Goal: Use online tool/utility: Utilize a website feature to perform a specific function

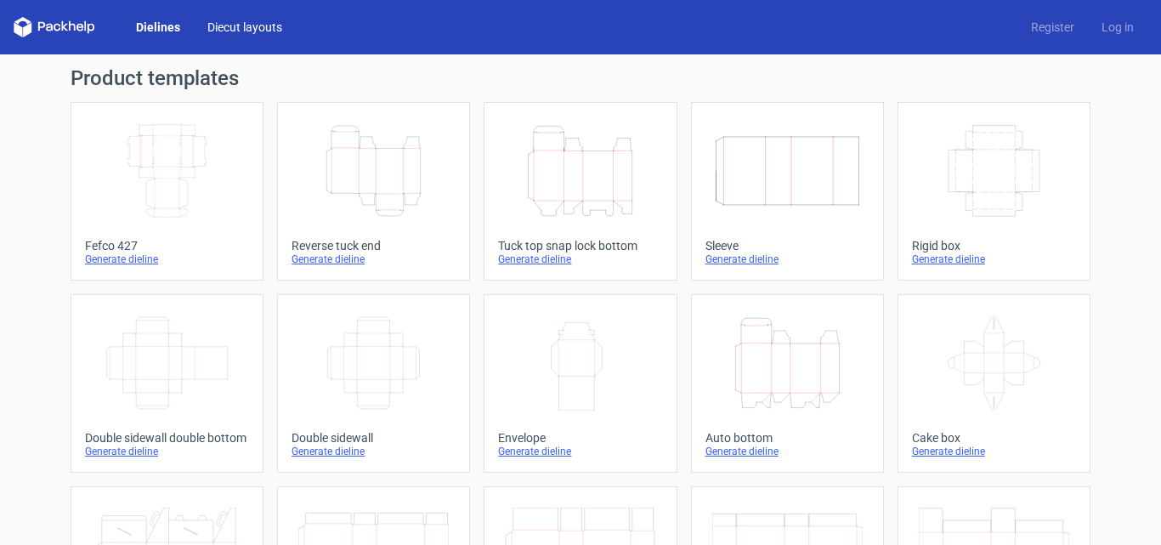
click at [274, 26] on link "Diecut layouts" at bounding box center [245, 27] width 102 height 17
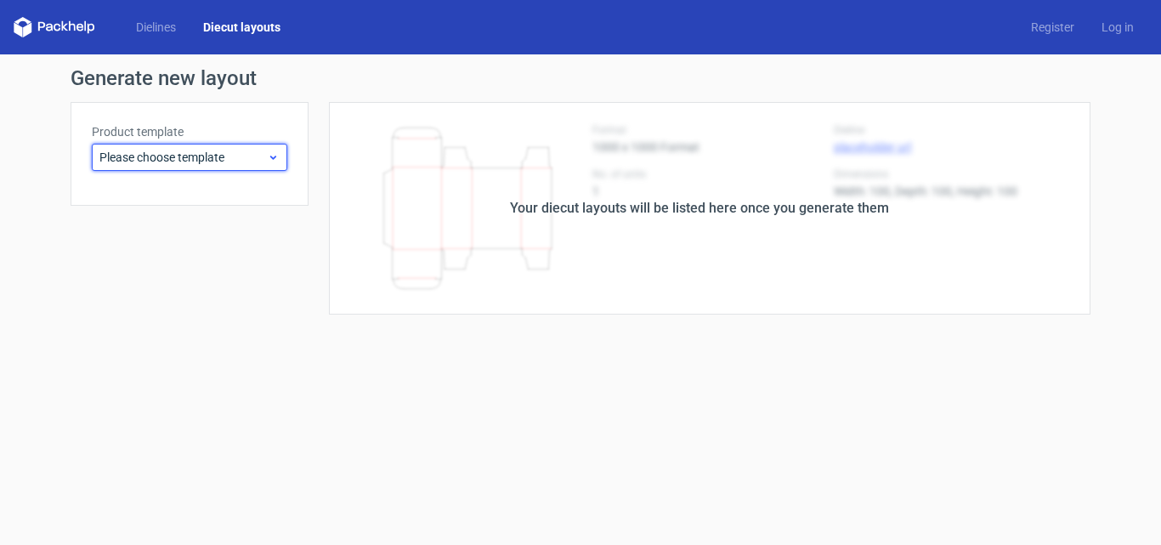
click at [229, 160] on span "Please choose template" at bounding box center [182, 157] width 167 height 17
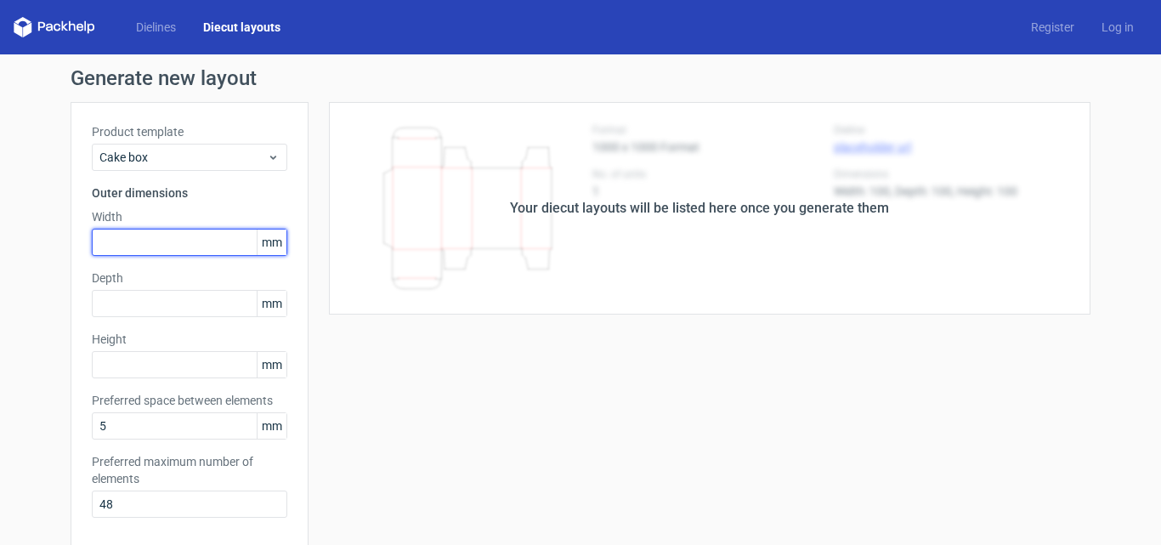
click at [198, 246] on input "text" at bounding box center [189, 242] width 195 height 27
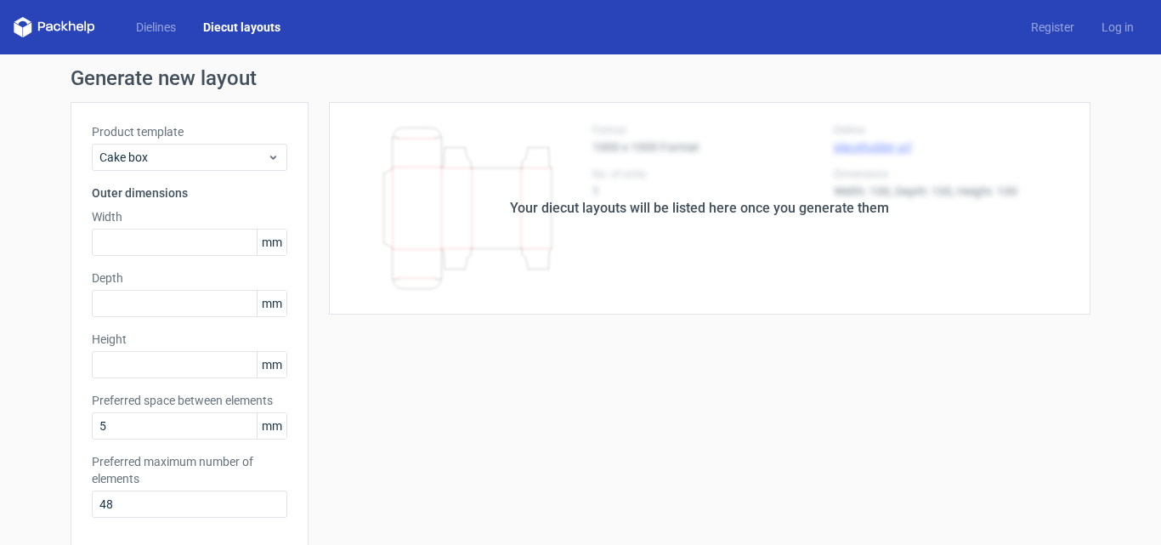
click at [258, 239] on span "mm" at bounding box center [272, 241] width 30 height 25
click at [274, 244] on span "mm" at bounding box center [272, 241] width 30 height 25
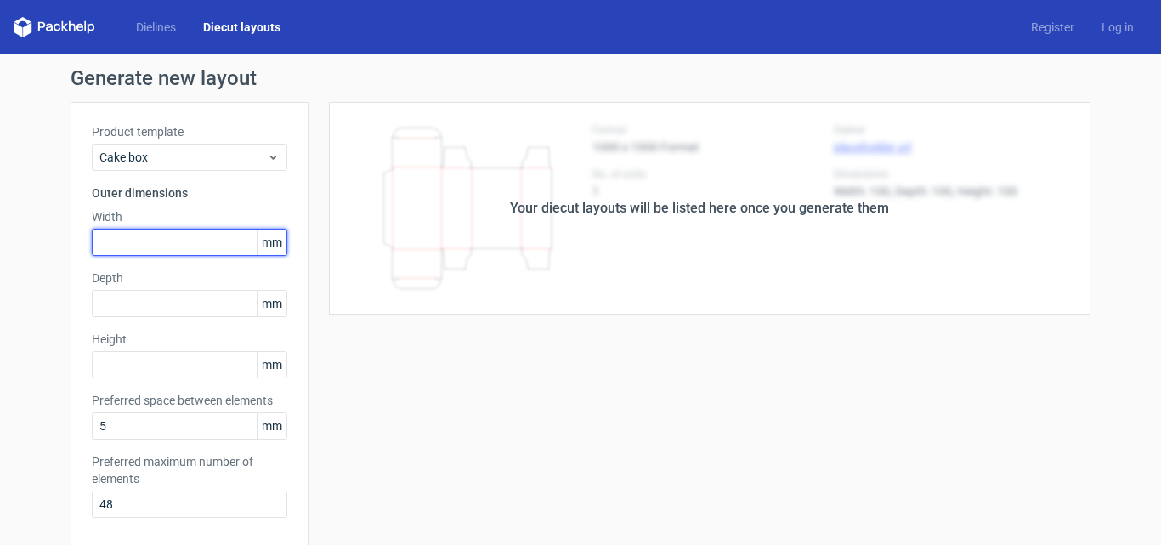
click at [199, 238] on input "text" at bounding box center [189, 242] width 195 height 27
type input "235"
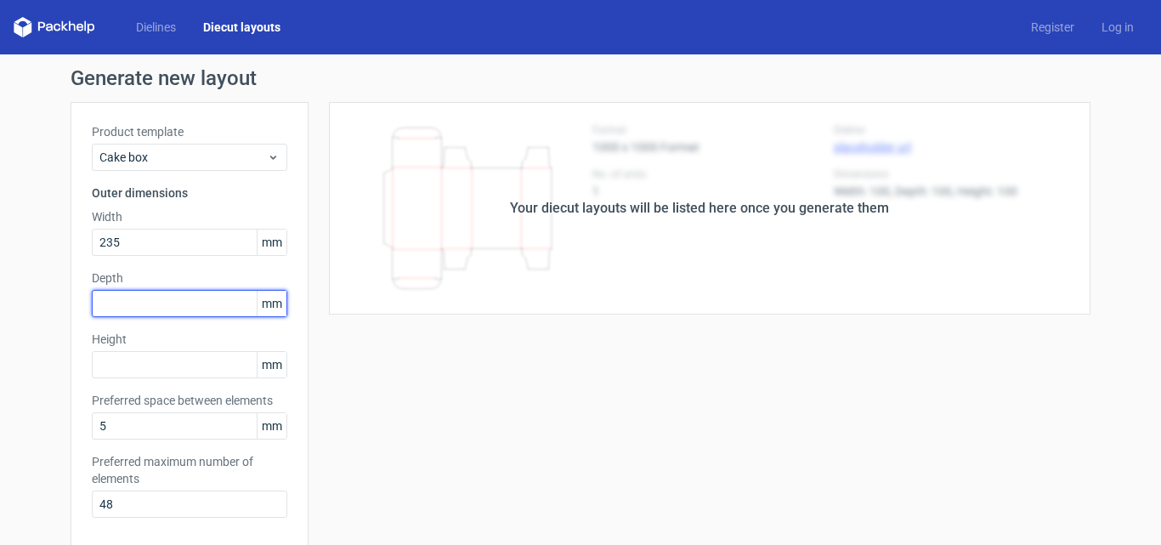
click at [155, 299] on input "text" at bounding box center [189, 303] width 195 height 27
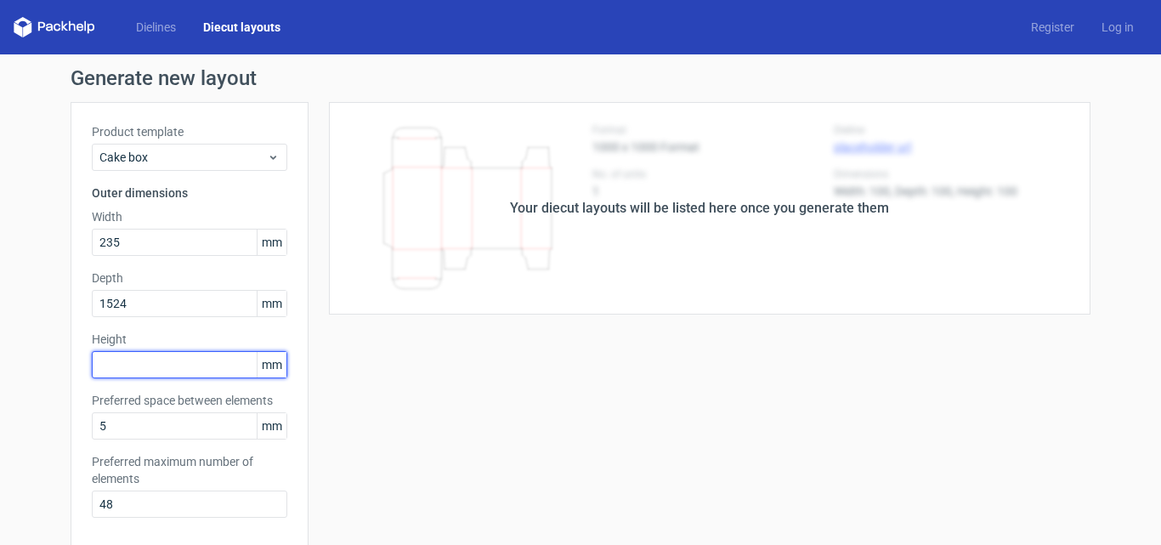
click at [139, 368] on div "Height mm" at bounding box center [189, 354] width 195 height 48
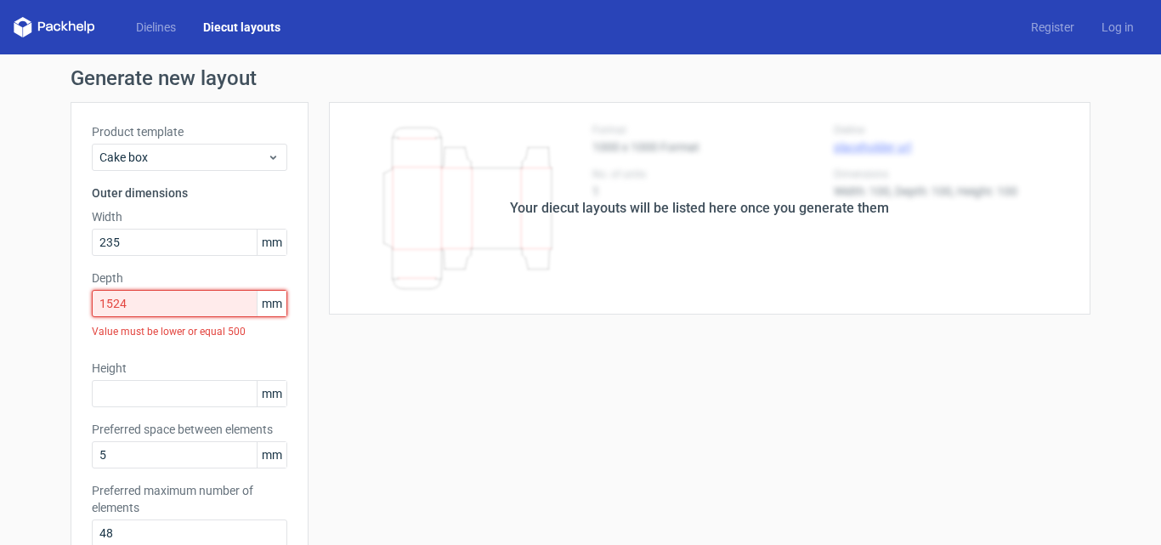
click at [141, 301] on input "1524" at bounding box center [189, 303] width 195 height 27
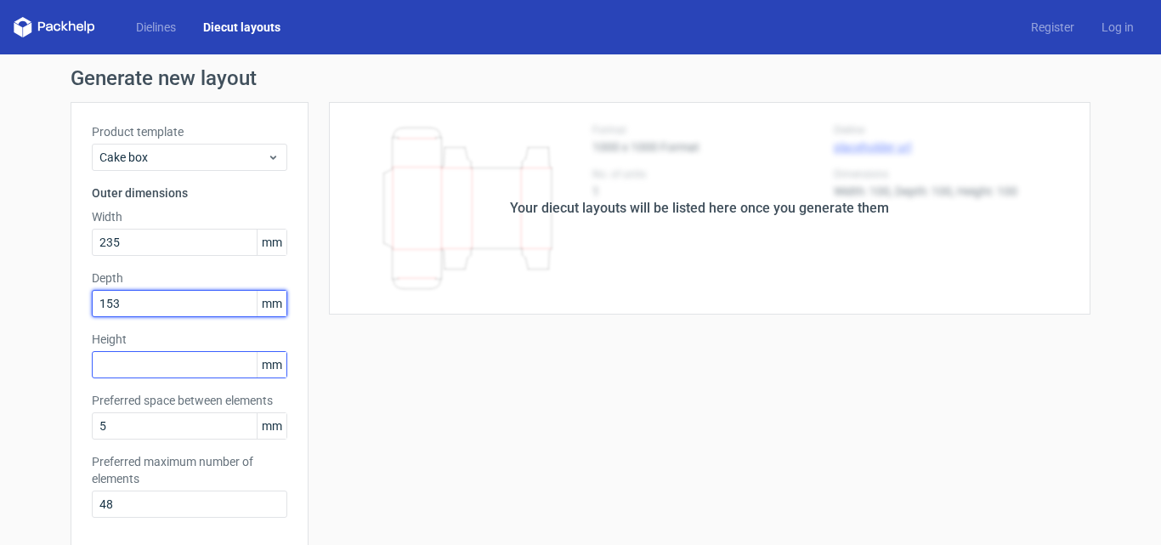
type input "153"
click at [130, 365] on input "text" at bounding box center [189, 364] width 195 height 27
type input "51"
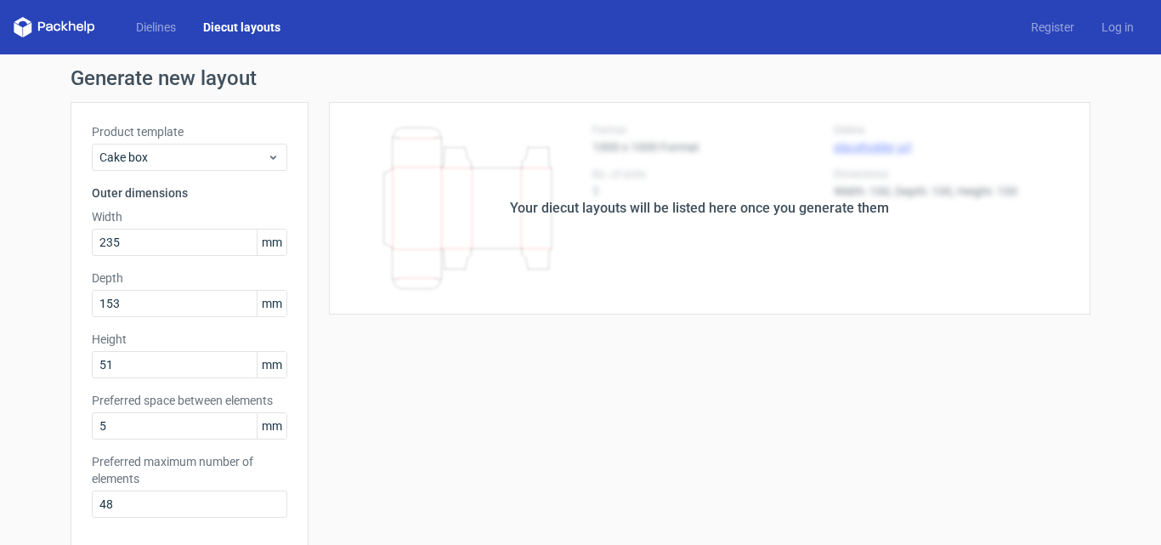
click at [313, 425] on div "Your diecut layouts will be listed here once you generate them Height Depth Wid…" at bounding box center [699, 501] width 782 height 799
drag, startPoint x: 297, startPoint y: 389, endPoint x: 293, endPoint y: 409, distance: 20.8
click at [293, 409] on div "Product template Cake box Outer dimensions Width 235 mm Depth 153 mm Height 51 …" at bounding box center [190, 327] width 238 height 450
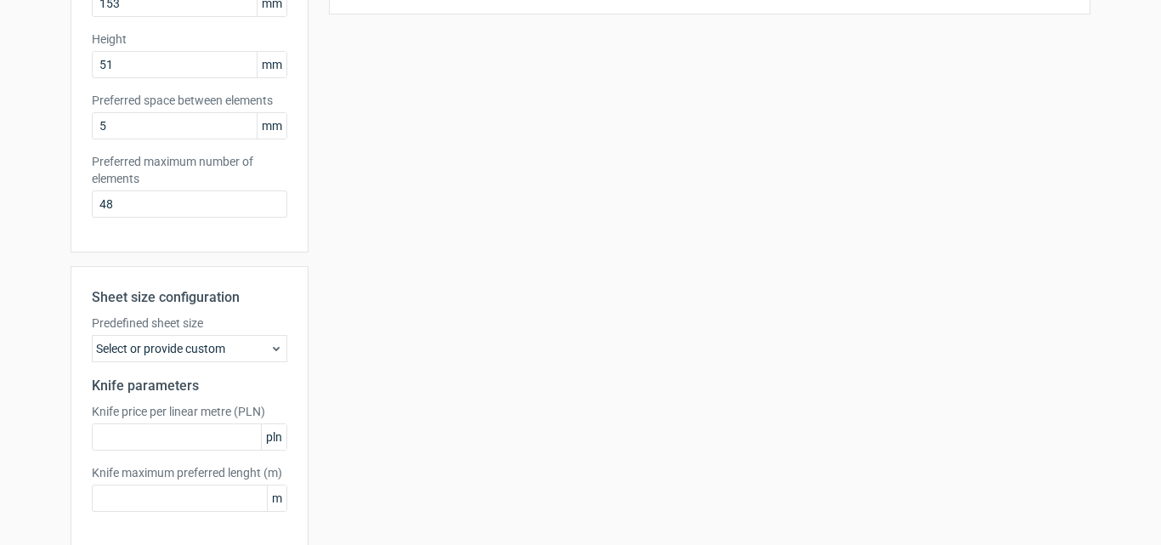
scroll to position [370, 0]
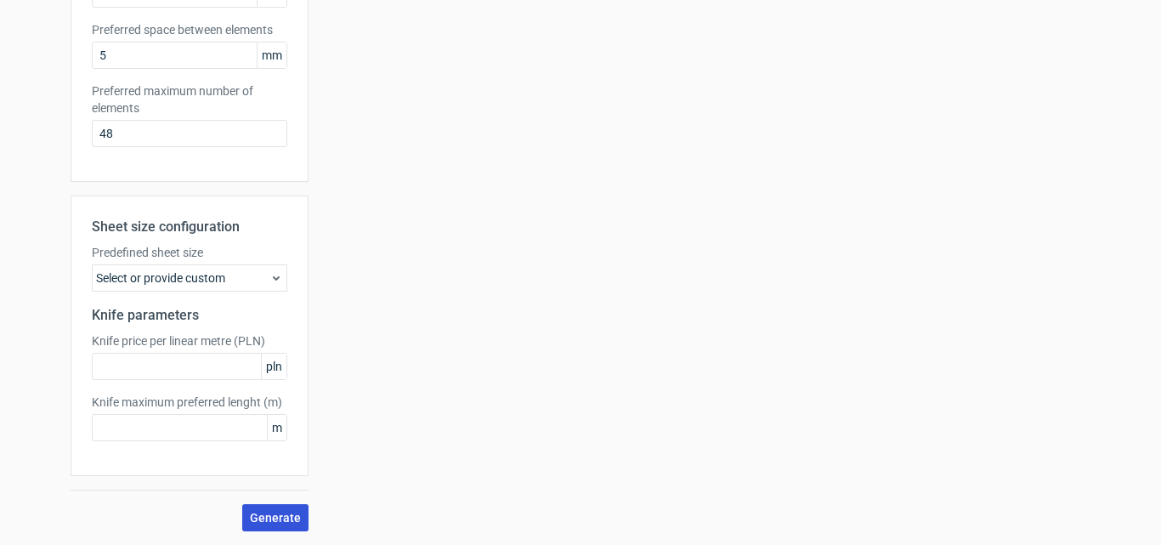
click at [268, 518] on span "Generate" at bounding box center [275, 517] width 51 height 12
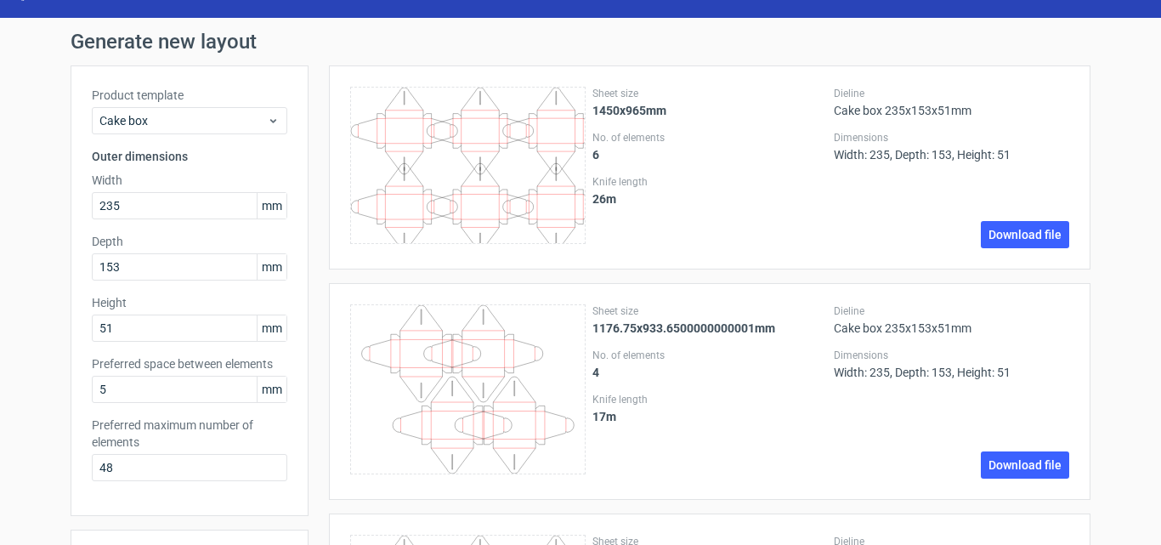
scroll to position [0, 0]
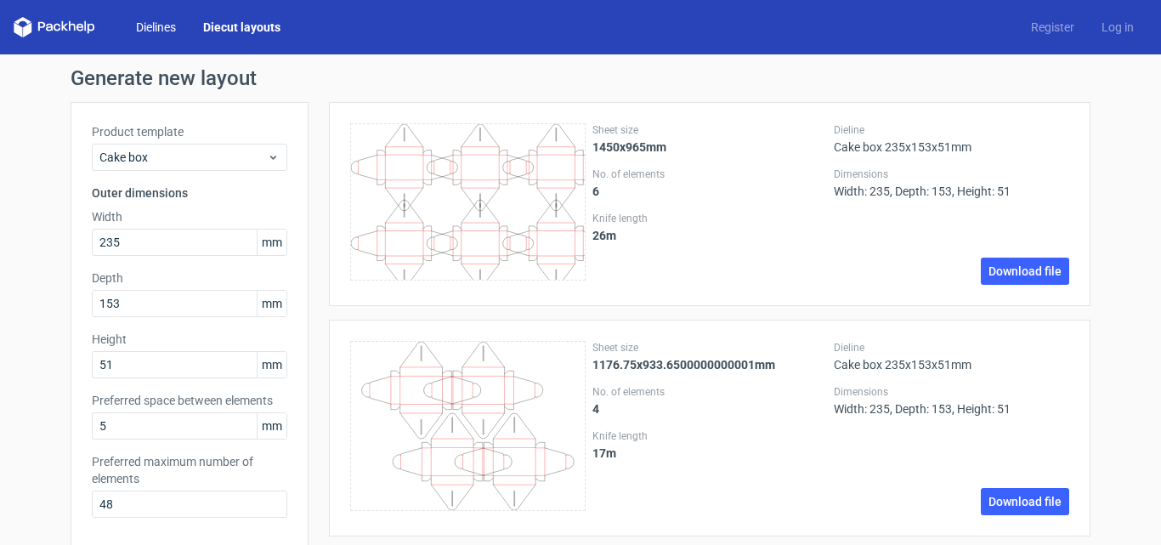
click at [161, 32] on link "Dielines" at bounding box center [155, 27] width 67 height 17
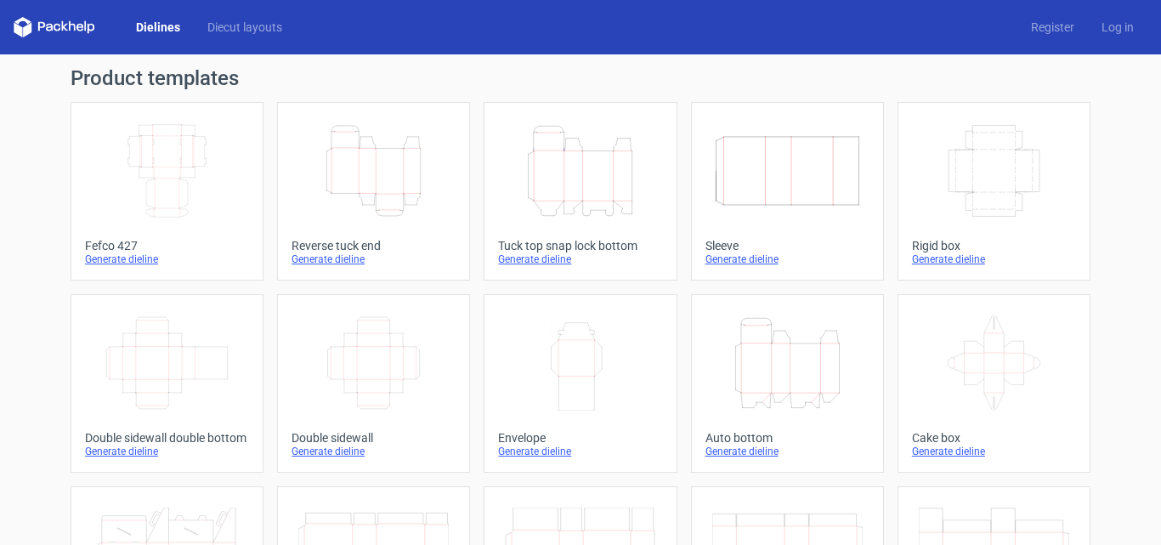
click at [130, 259] on div "Generate dieline" at bounding box center [167, 259] width 164 height 14
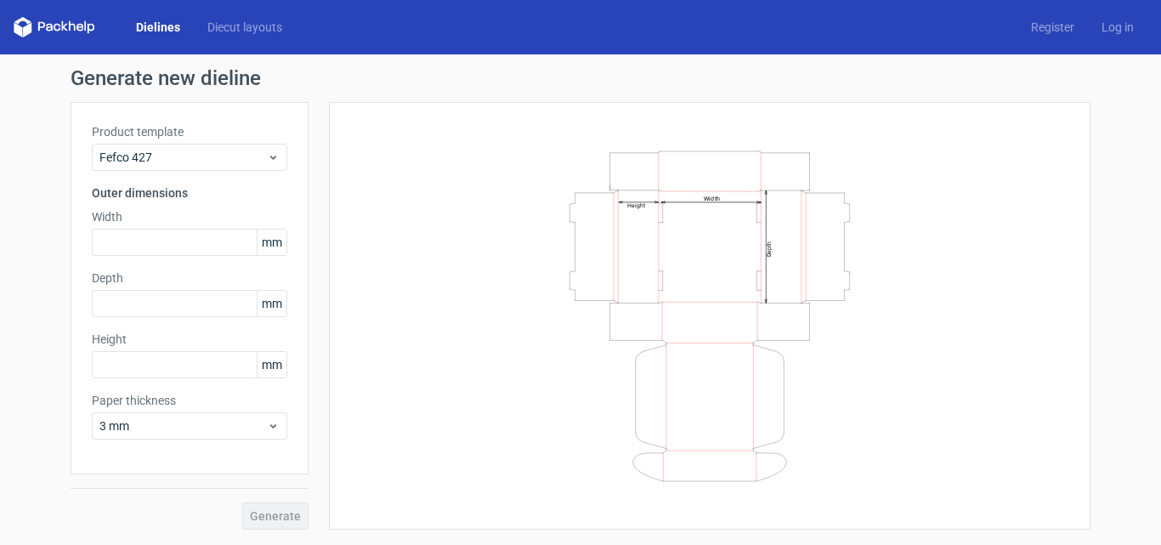
drag, startPoint x: 1160, startPoint y: 272, endPoint x: 1160, endPoint y: 344, distance: 72.2
click at [1160, 344] on div "Generate new dieline Product template Fefco 427 Outer dimensions Width mm Depth…" at bounding box center [580, 298] width 1161 height 489
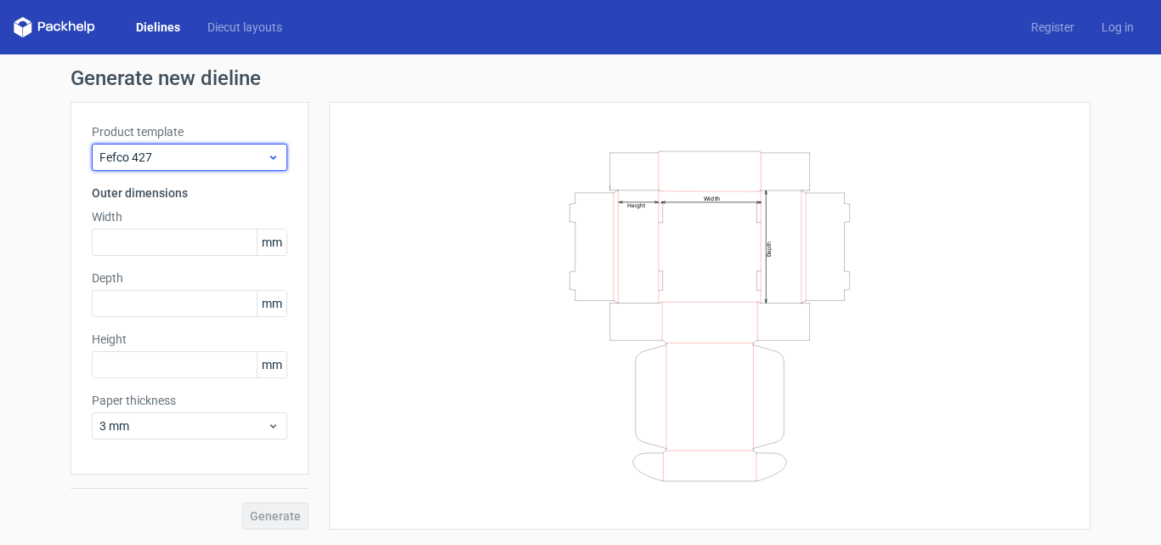
click at [249, 147] on div "Fefco 427" at bounding box center [189, 157] width 195 height 27
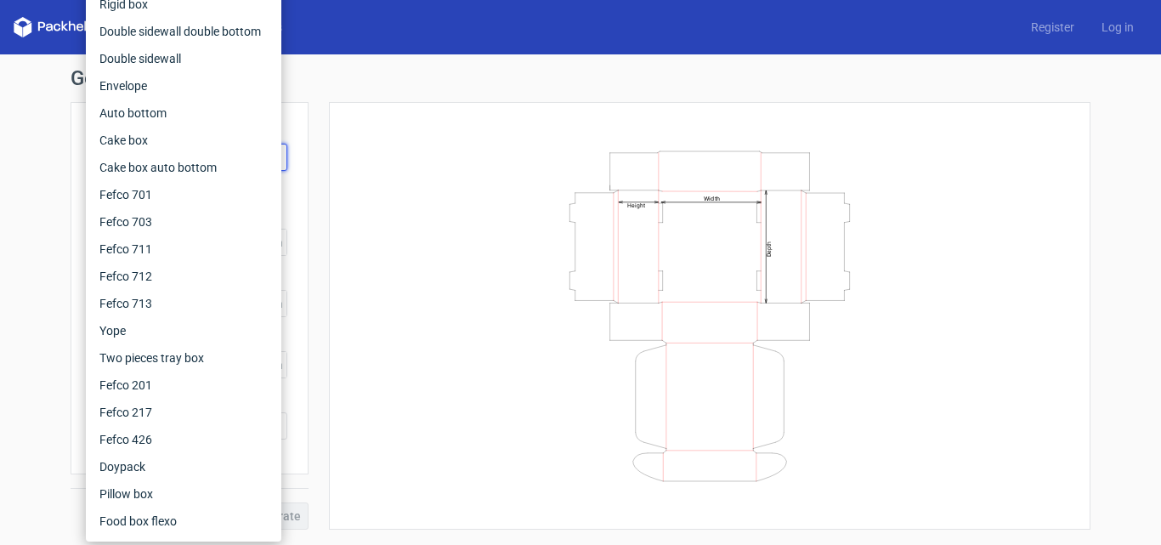
click at [370, 137] on div "Width Depth Height" at bounding box center [709, 315] width 719 height 385
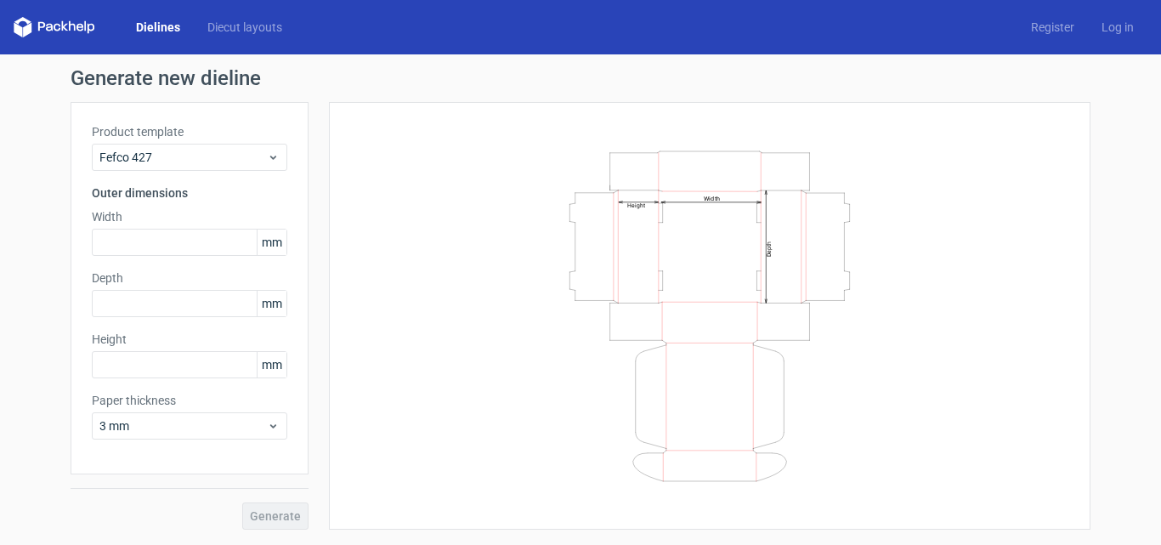
click at [147, 20] on link "Dielines" at bounding box center [157, 27] width 71 height 17
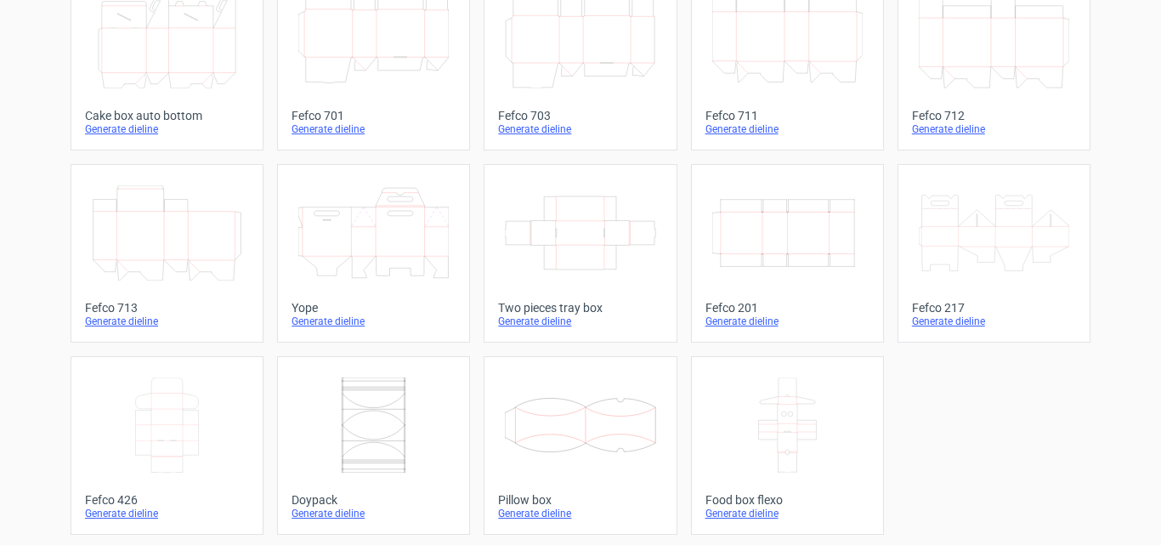
scroll to position [517, 0]
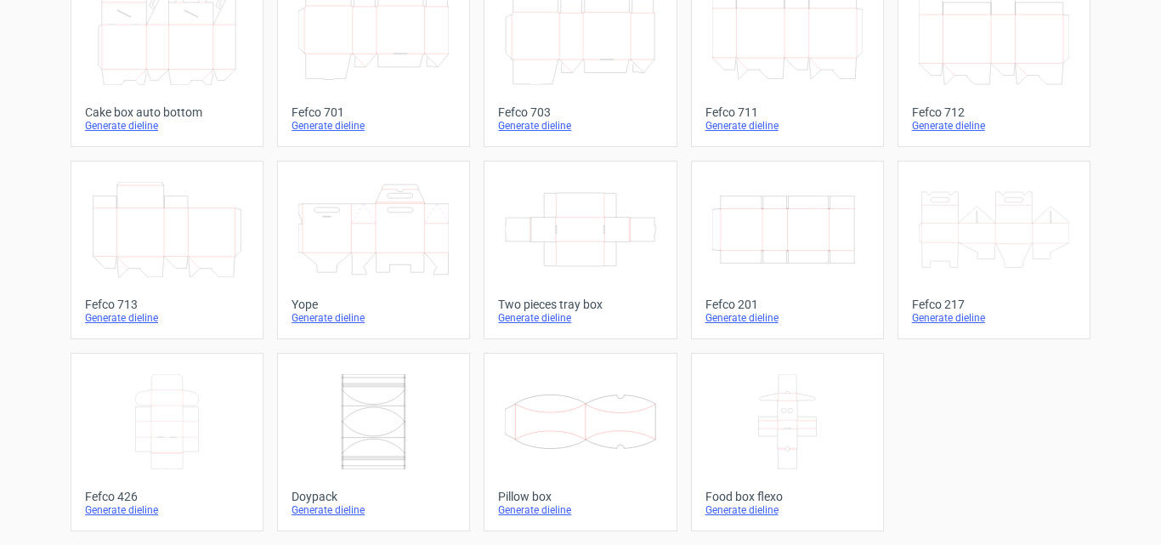
click at [99, 511] on div "Generate dieline" at bounding box center [167, 510] width 164 height 14
